Goal: Task Accomplishment & Management: Manage account settings

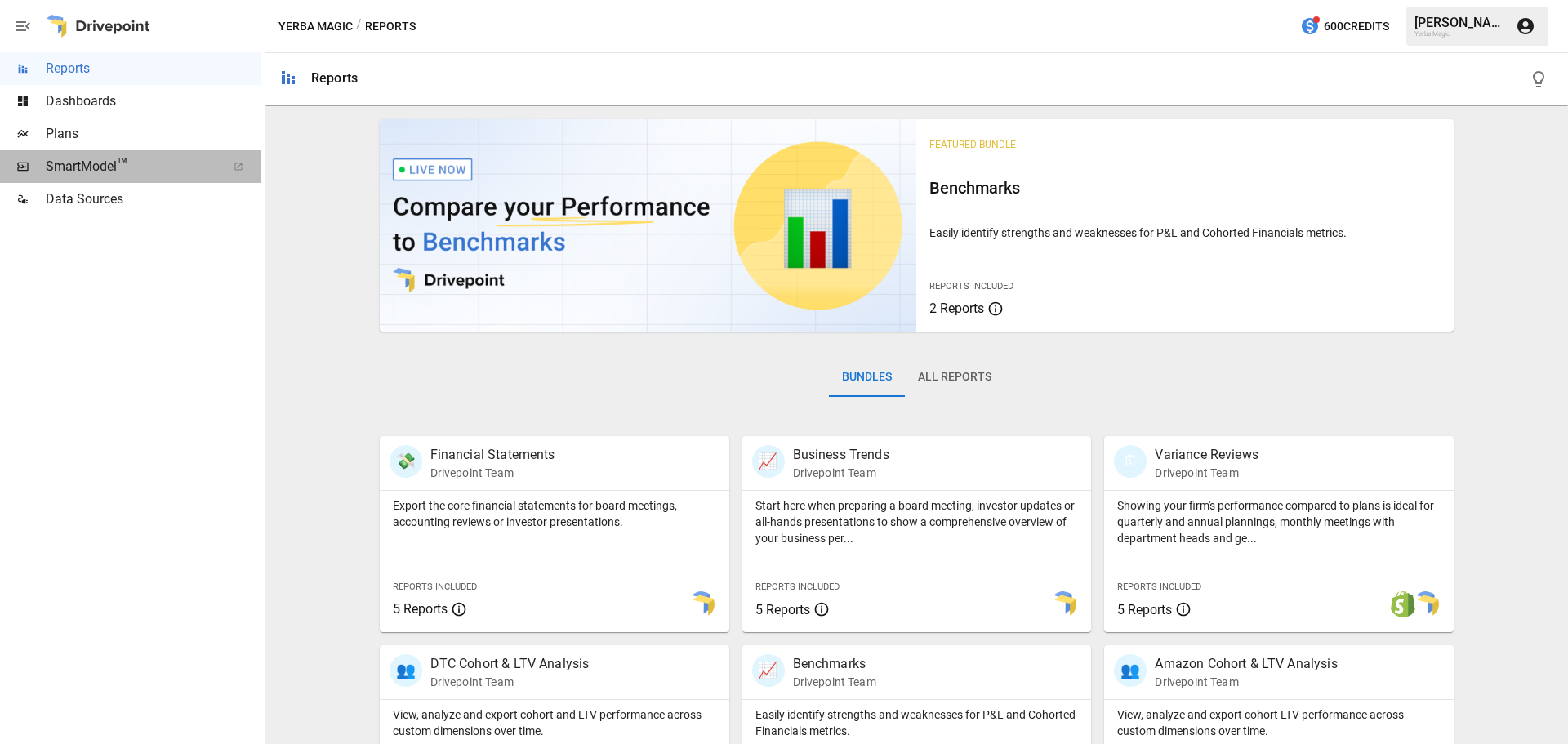
click at [141, 166] on span "SmartModel ™" at bounding box center [130, 166] width 170 height 19
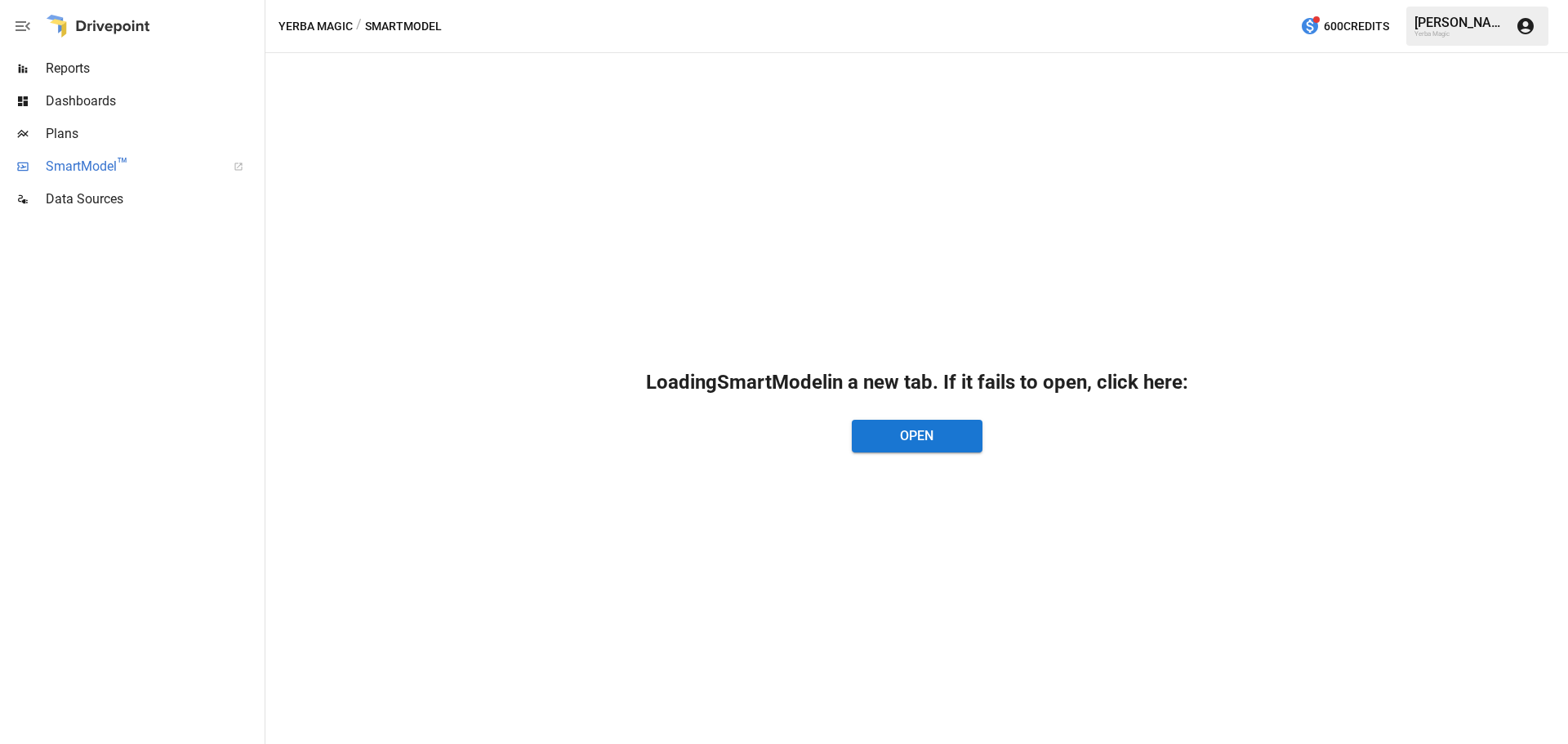
click at [93, 162] on span "SmartModel ™" at bounding box center [130, 166] width 170 height 19
click at [373, 741] on div "Loading SmartModel in a new tab. If it fails to open, click here: Open" at bounding box center [917, 399] width 1303 height 691
click at [1523, 25] on icon "button" at bounding box center [1525, 26] width 19 height 19
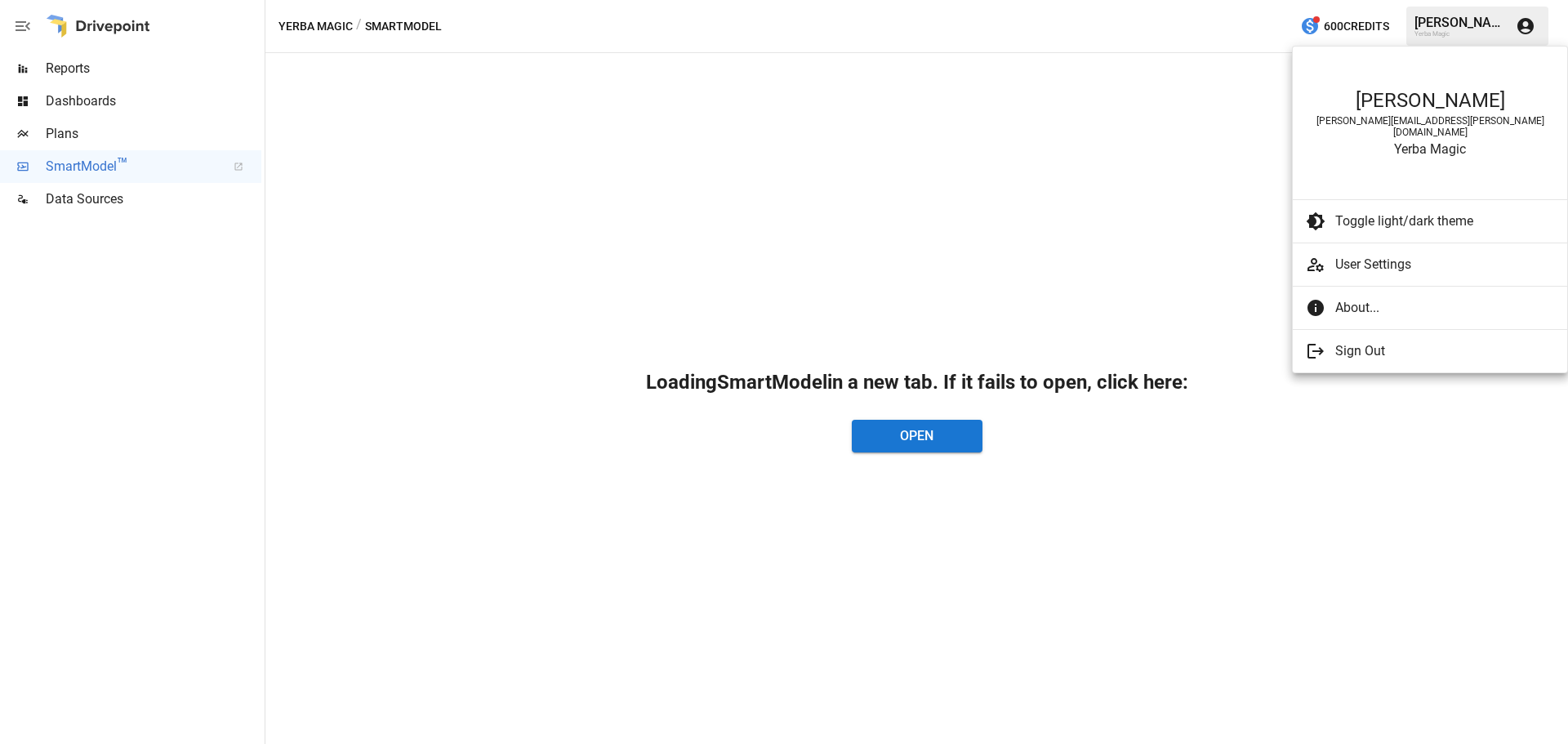
click at [1367, 343] on span "Sign Out" at bounding box center [1437, 351] width 206 height 19
